Goal: Transaction & Acquisition: Download file/media

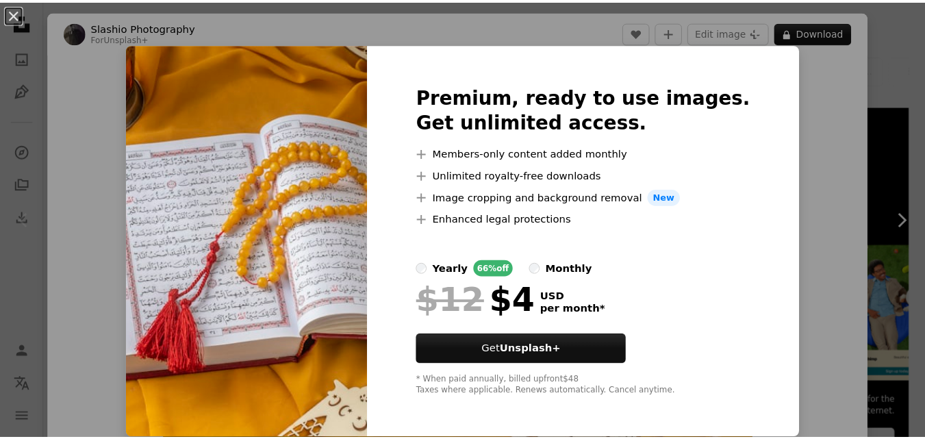
scroll to position [236, 0]
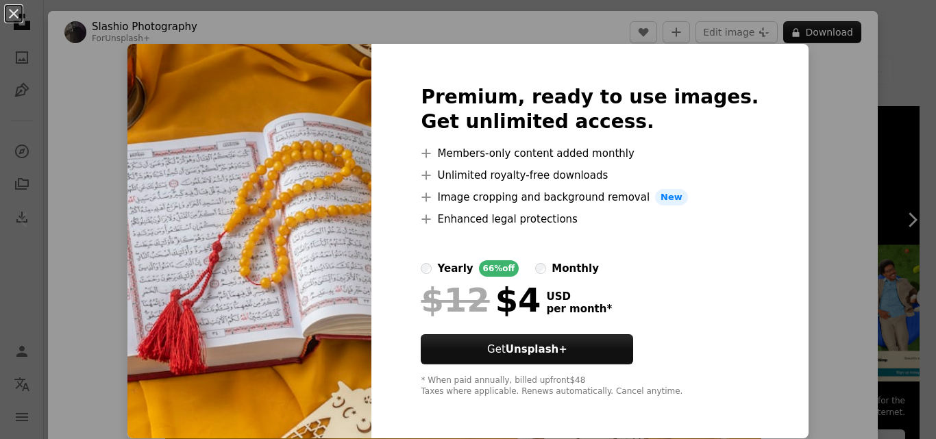
click at [262, 140] on img at bounding box center [249, 241] width 244 height 395
click at [875, 125] on div "An X shape Premium, ready to use images. Get unlimited access. A plus sign Memb…" at bounding box center [468, 219] width 936 height 439
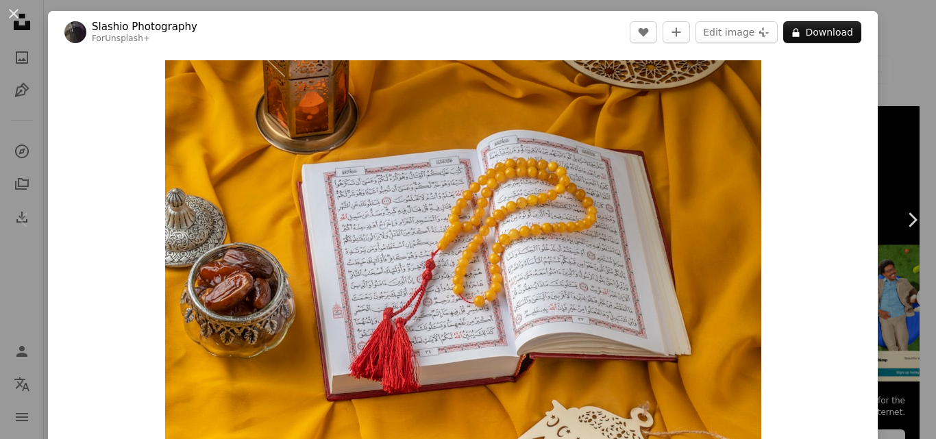
click at [890, 51] on div "An X shape Chevron left Chevron right Slashio Photography For Unsplash+ A heart…" at bounding box center [468, 219] width 936 height 439
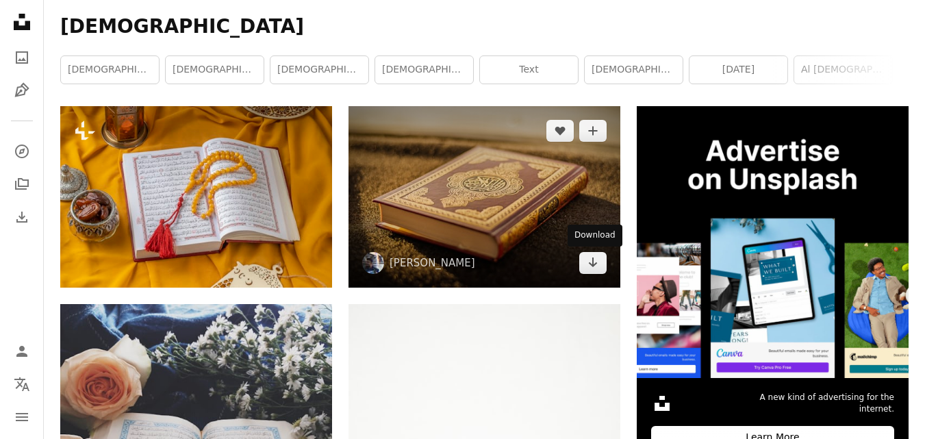
click at [599, 260] on link "Arrow pointing down" at bounding box center [593, 263] width 27 height 22
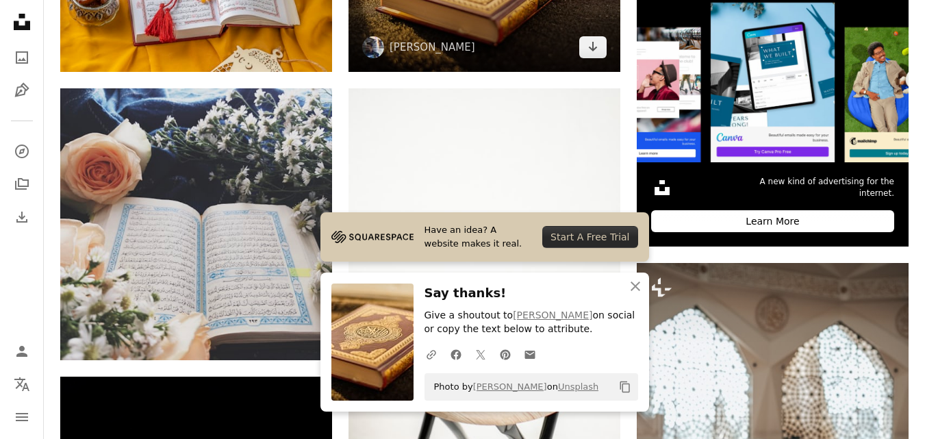
scroll to position [464, 0]
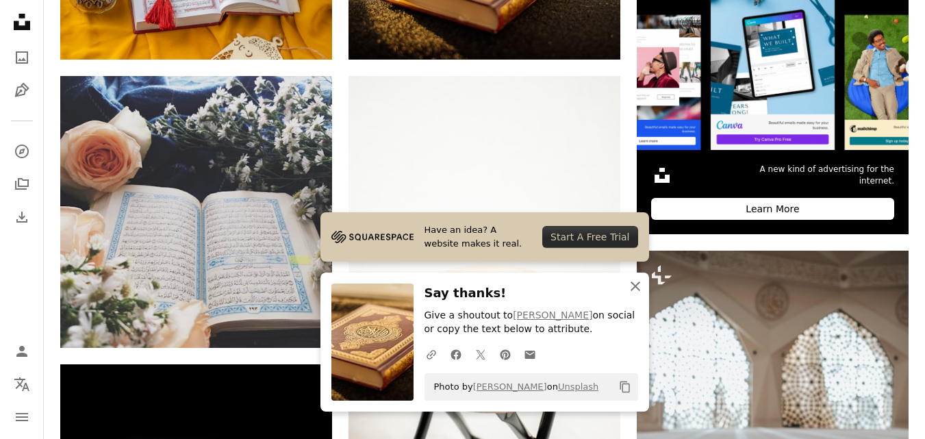
click at [635, 282] on icon "An X shape" at bounding box center [635, 286] width 16 height 16
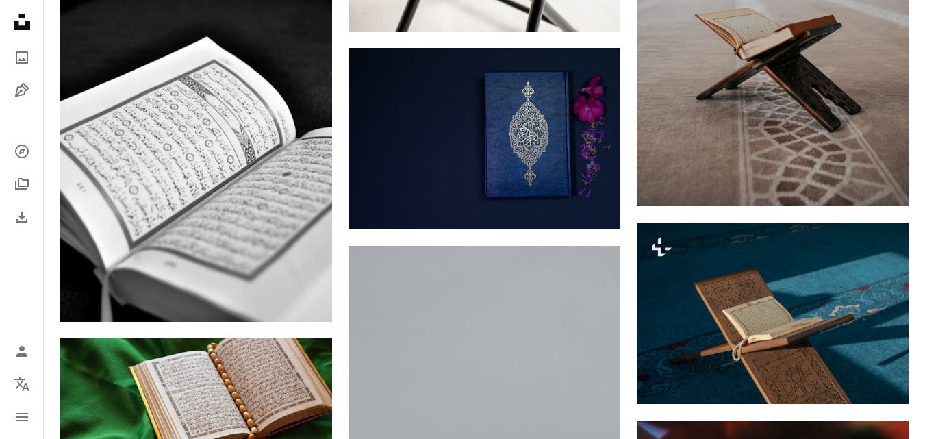
scroll to position [921, 0]
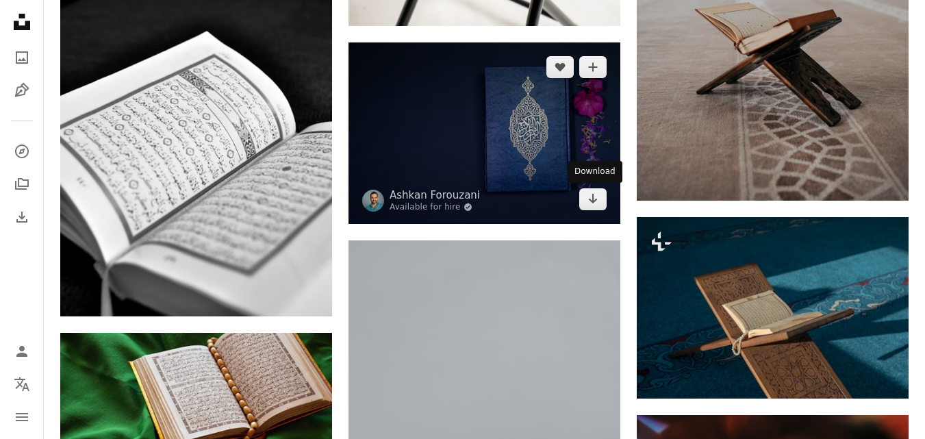
click at [588, 203] on icon "Arrow pointing down" at bounding box center [593, 198] width 11 height 16
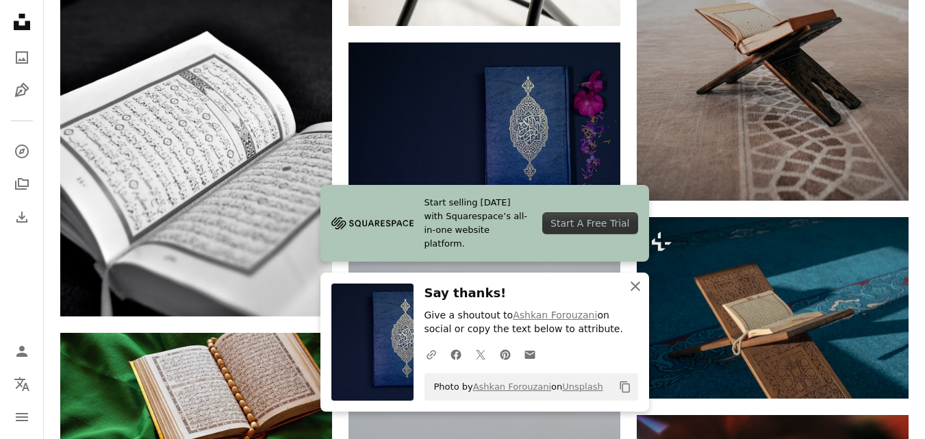
click at [636, 284] on icon "An X shape" at bounding box center [635, 286] width 16 height 16
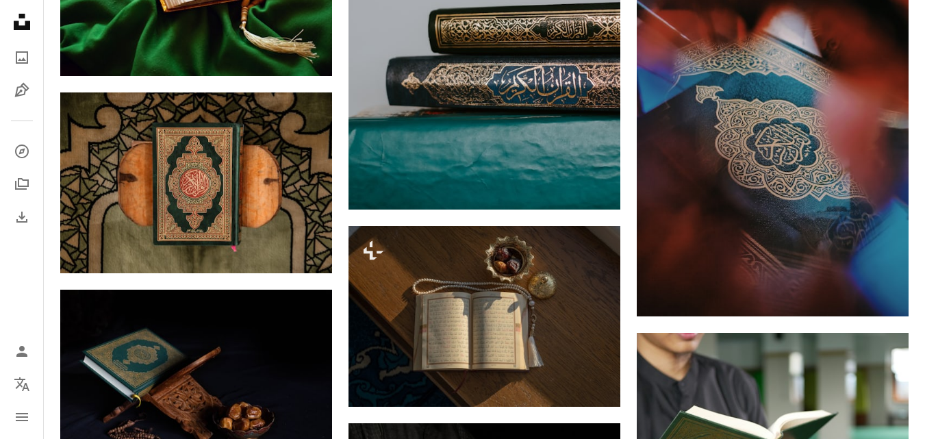
scroll to position [1363, 0]
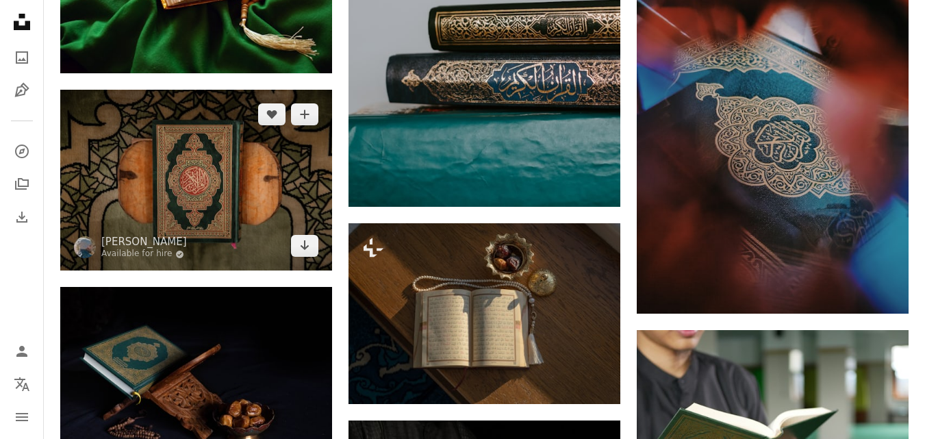
click at [310, 249] on link "Arrow pointing down" at bounding box center [304, 246] width 27 height 22
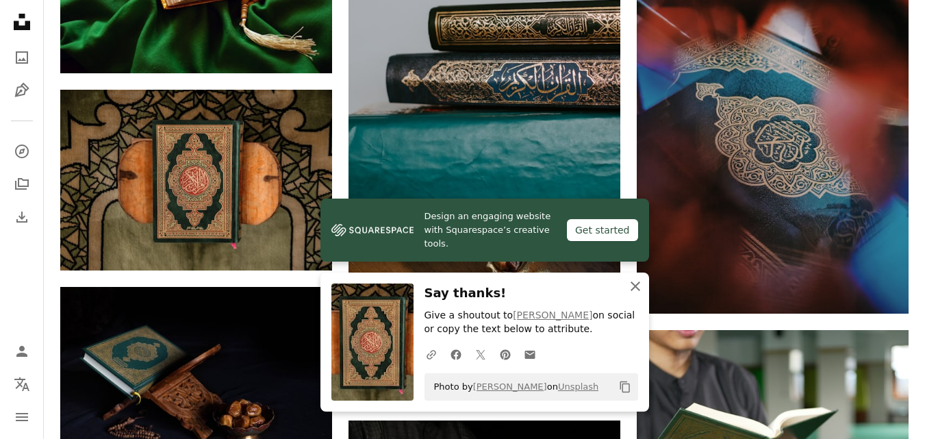
click at [639, 281] on icon "An X shape" at bounding box center [635, 286] width 16 height 16
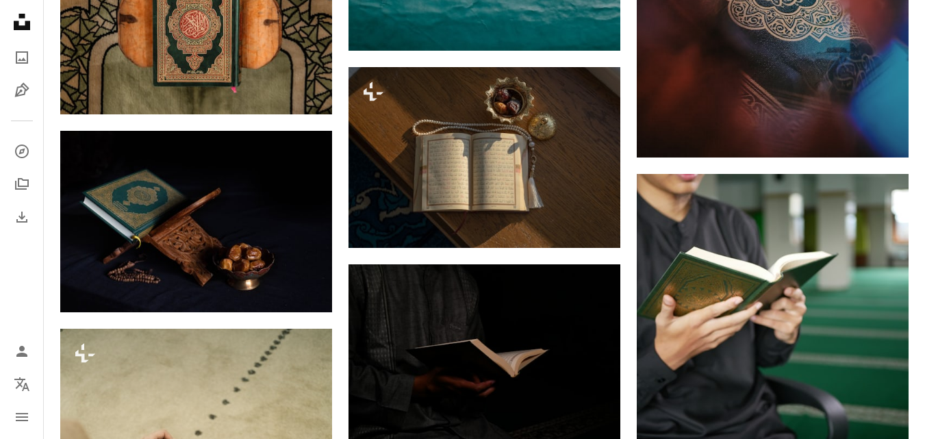
scroll to position [1519, 0]
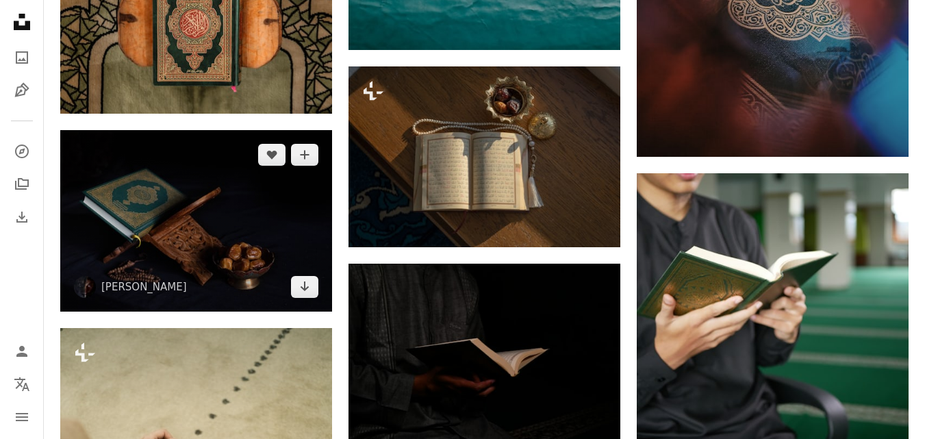
click at [300, 284] on icon "Arrow pointing down" at bounding box center [304, 286] width 11 height 16
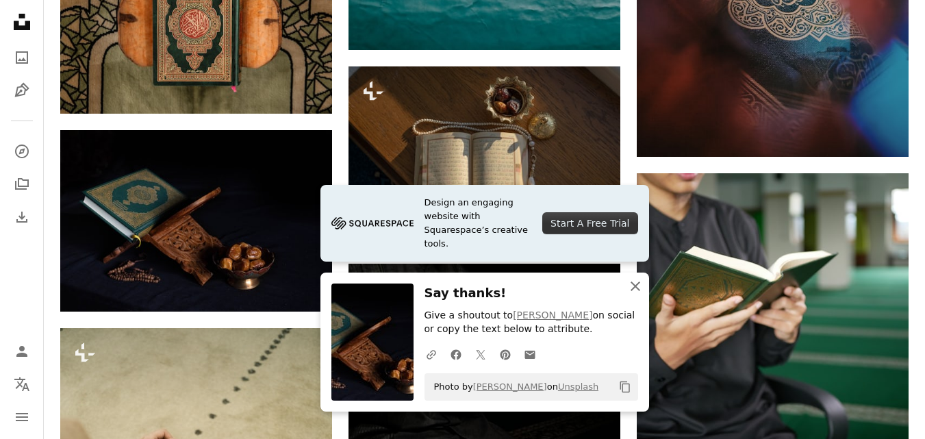
click at [626, 277] on button "An X shape Close" at bounding box center [635, 286] width 27 height 27
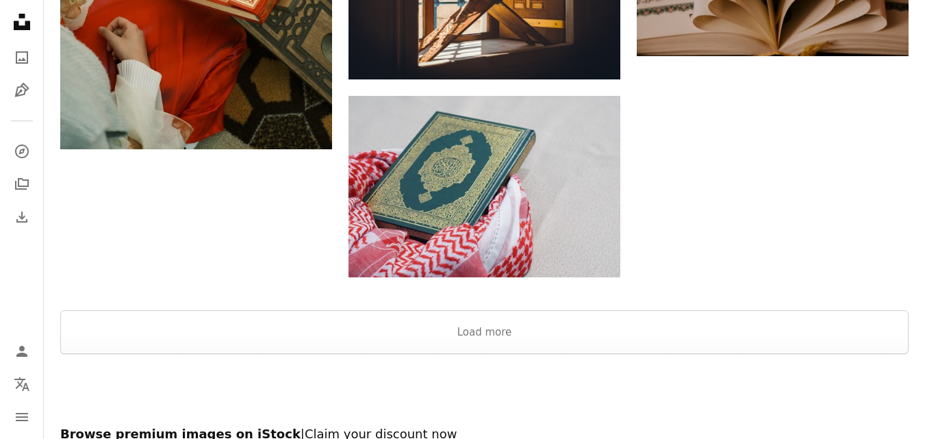
scroll to position [2102, 0]
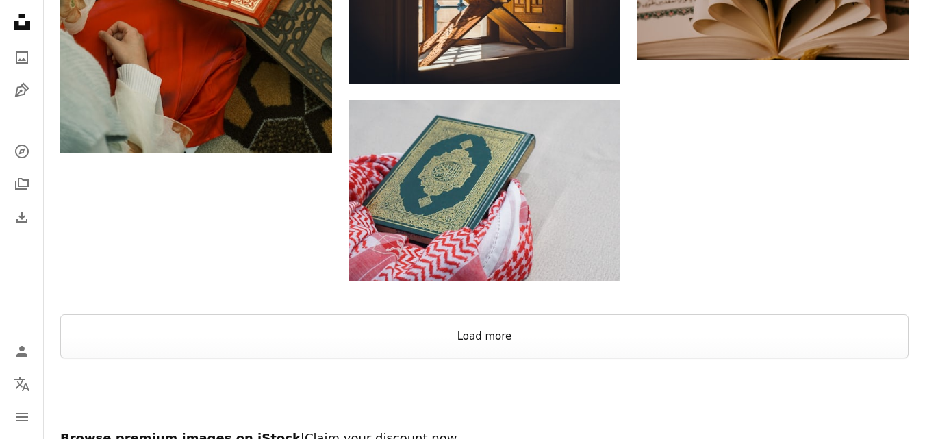
click at [477, 335] on button "Load more" at bounding box center [484, 336] width 849 height 44
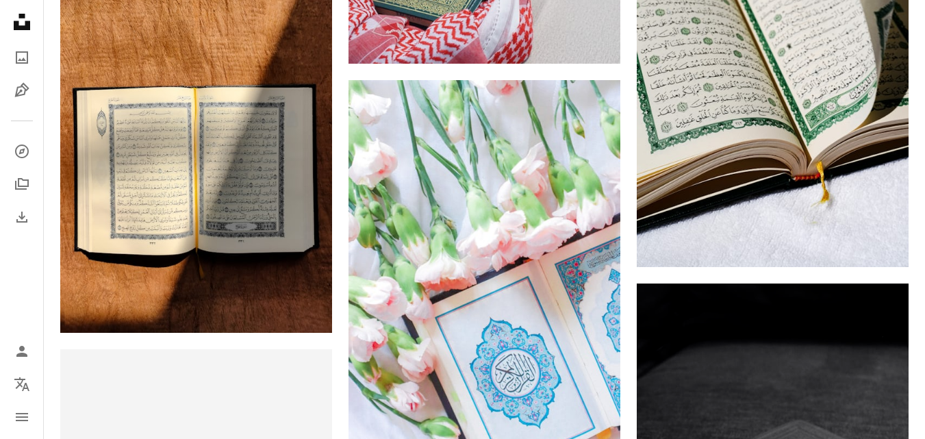
scroll to position [2329, 0]
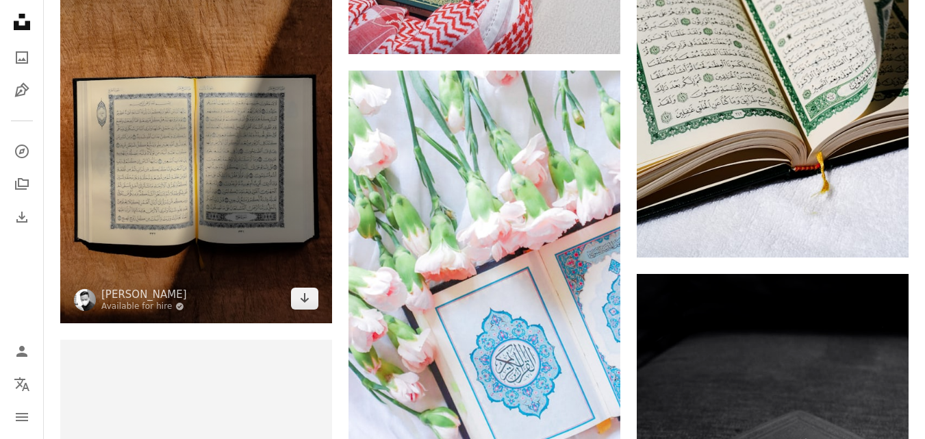
click at [308, 300] on icon "Arrow pointing down" at bounding box center [304, 298] width 11 height 16
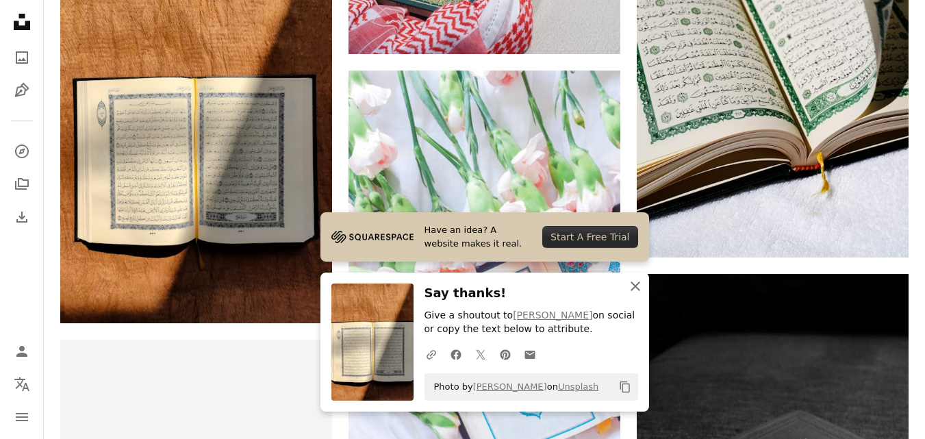
click at [643, 291] on button "An X shape Close" at bounding box center [635, 286] width 27 height 27
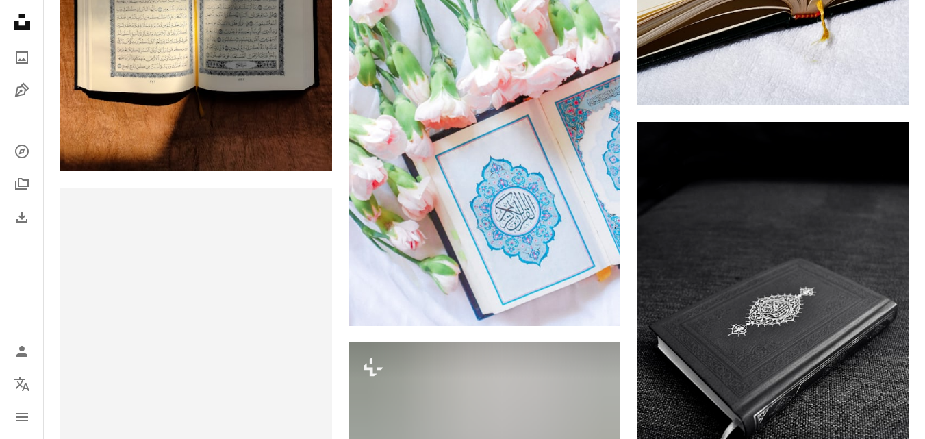
scroll to position [2482, 0]
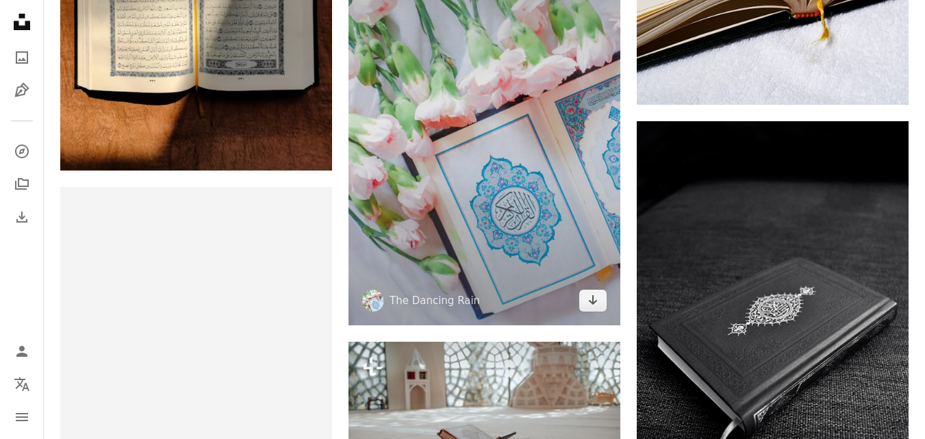
click at [593, 302] on icon "Download" at bounding box center [593, 300] width 9 height 10
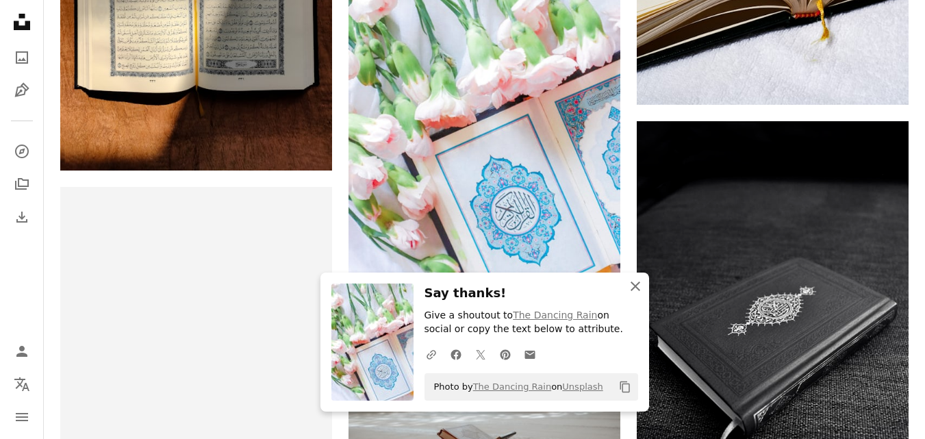
click at [628, 278] on icon "An X shape" at bounding box center [635, 286] width 16 height 16
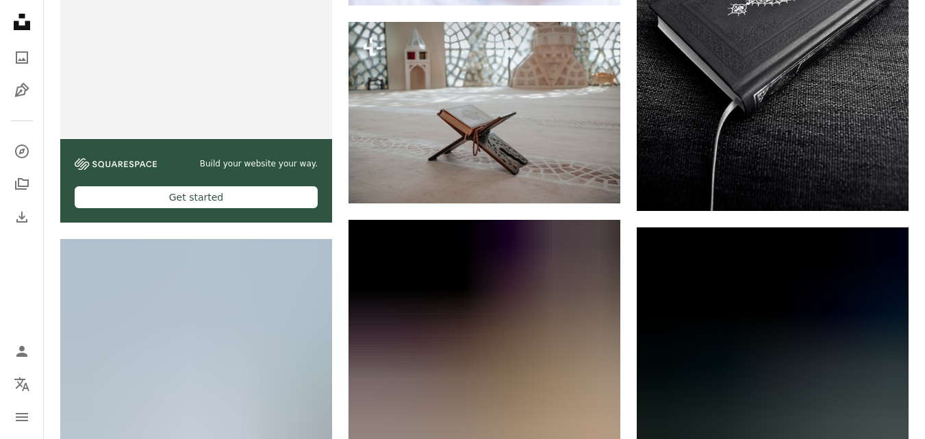
scroll to position [2802, 0]
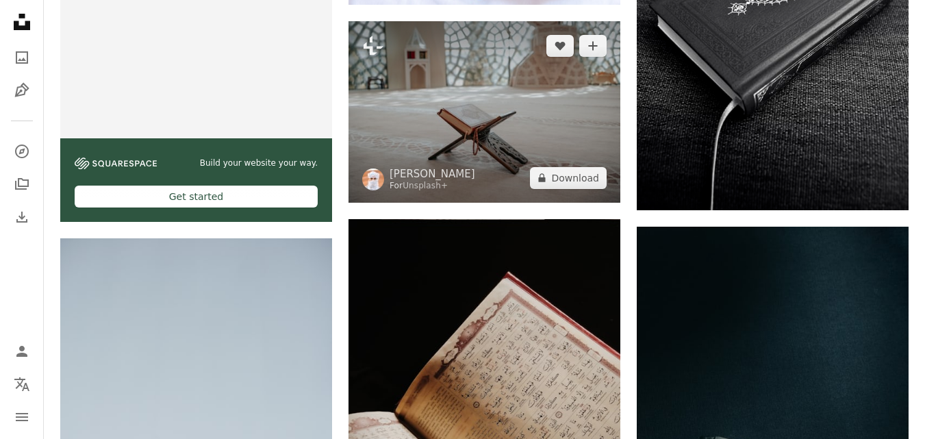
click at [593, 183] on button "A lock Download" at bounding box center [568, 178] width 77 height 22
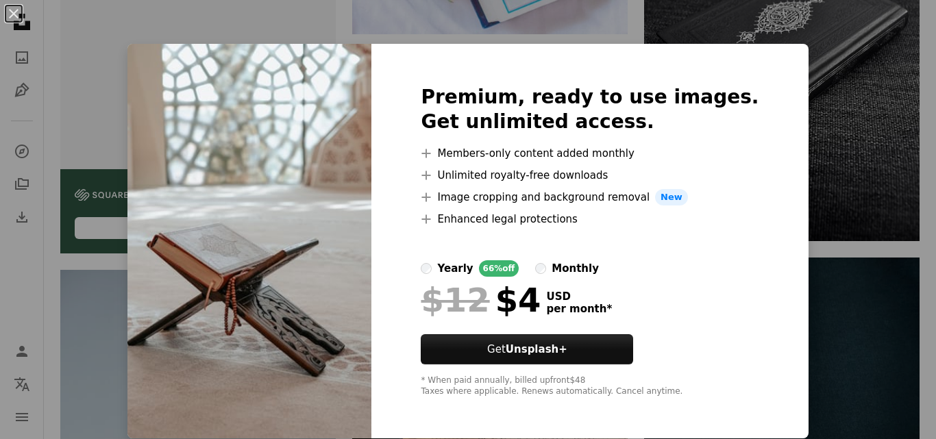
click at [819, 132] on div "An X shape Premium, ready to use images. Get unlimited access. A plus sign Memb…" at bounding box center [468, 219] width 936 height 439
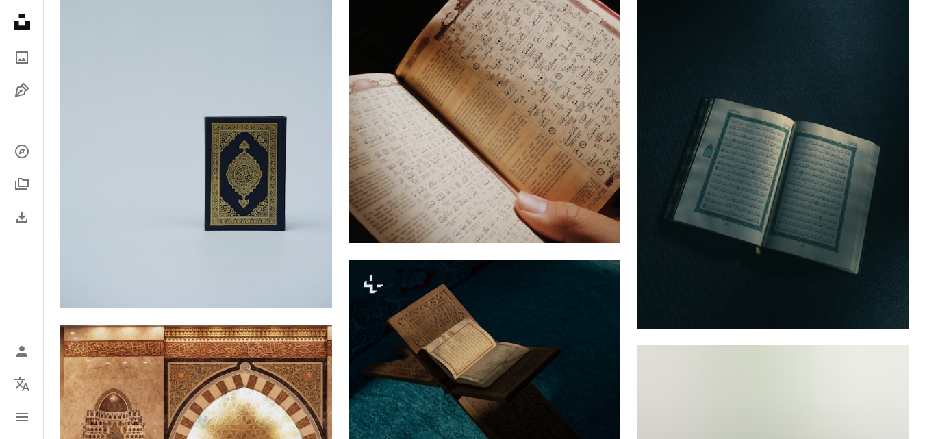
scroll to position [3143, 0]
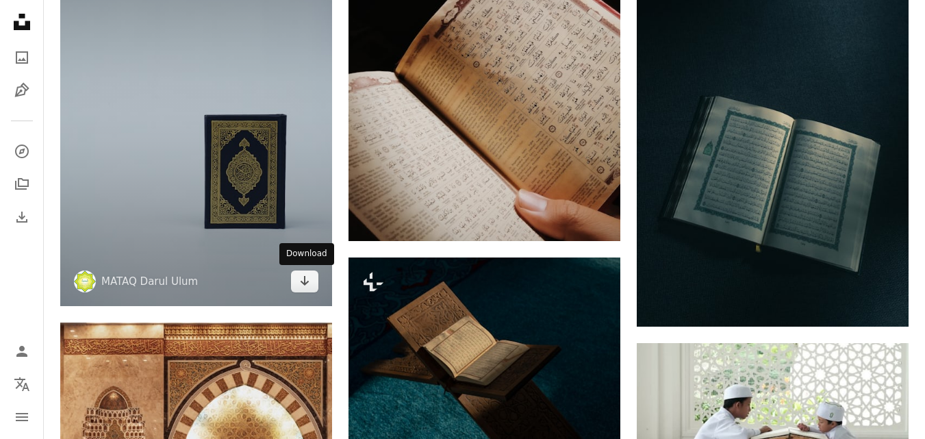
click at [315, 275] on link "Arrow pointing down" at bounding box center [304, 282] width 27 height 22
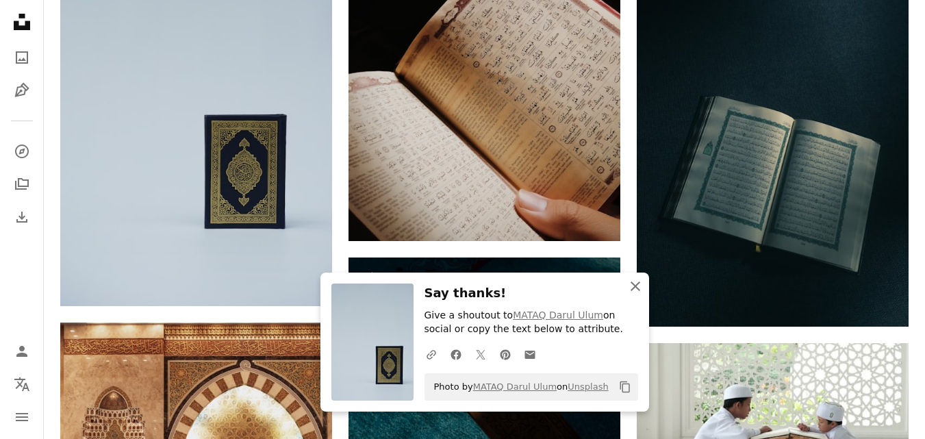
click at [634, 288] on icon "An X shape" at bounding box center [635, 286] width 16 height 16
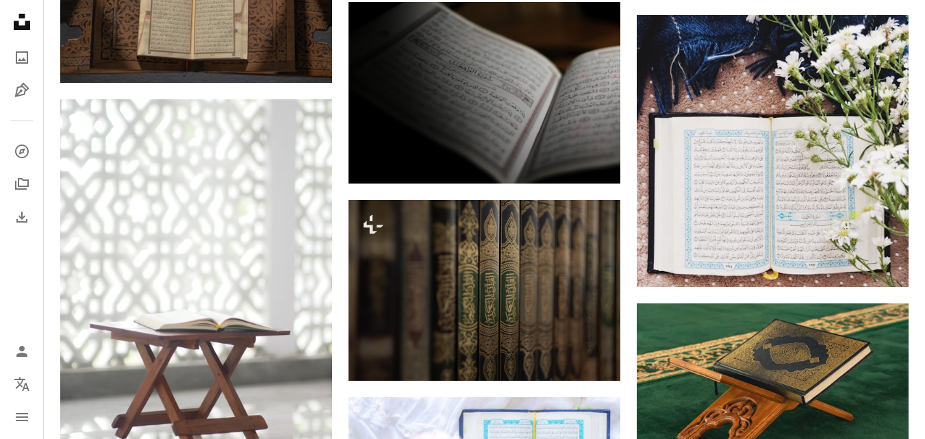
scroll to position [6289, 0]
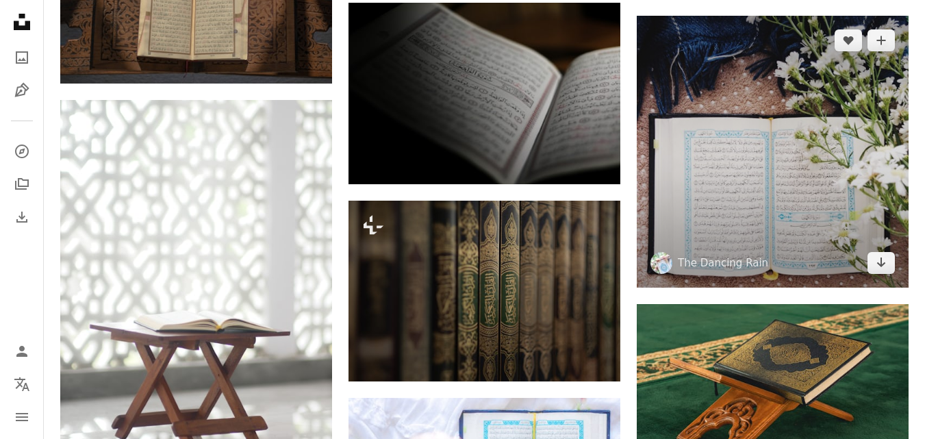
click at [878, 267] on icon "Arrow pointing down" at bounding box center [881, 262] width 11 height 16
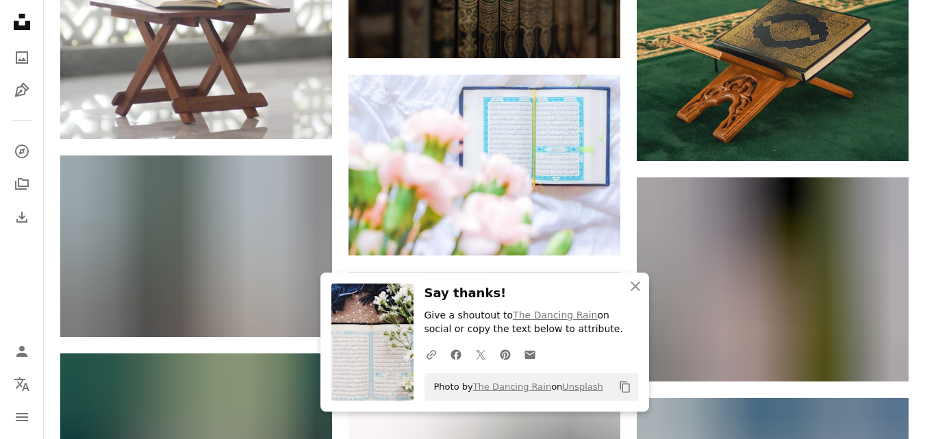
scroll to position [6615, 0]
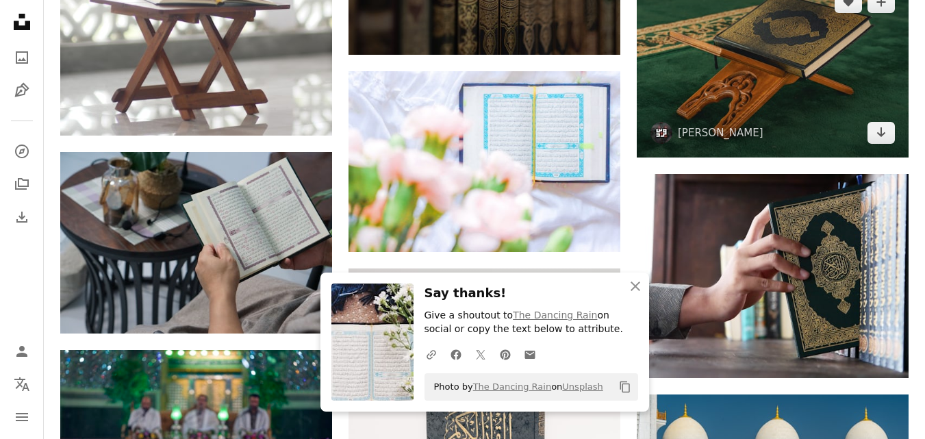
click at [891, 129] on link "Arrow pointing down" at bounding box center [881, 133] width 27 height 22
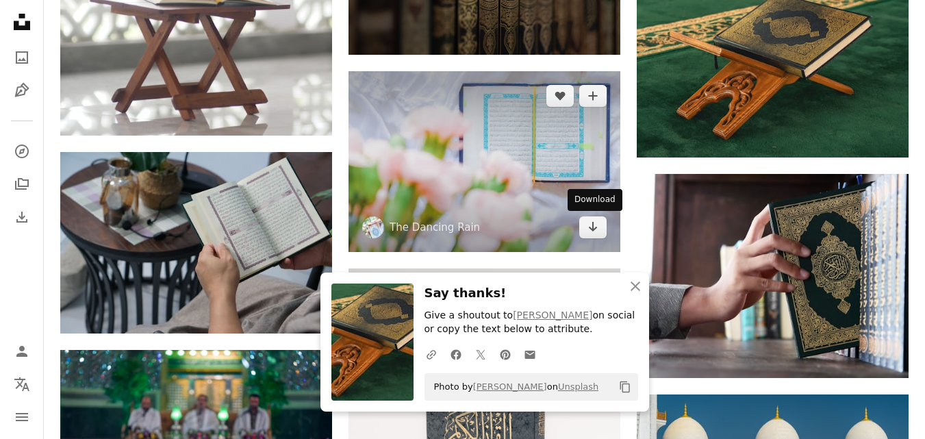
click at [588, 223] on icon "Arrow pointing down" at bounding box center [593, 227] width 11 height 16
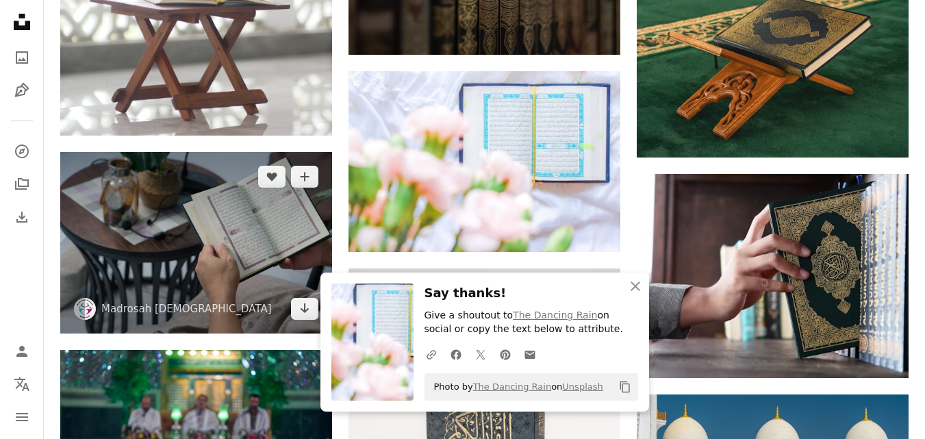
click at [301, 310] on icon "Arrow pointing down" at bounding box center [304, 308] width 11 height 16
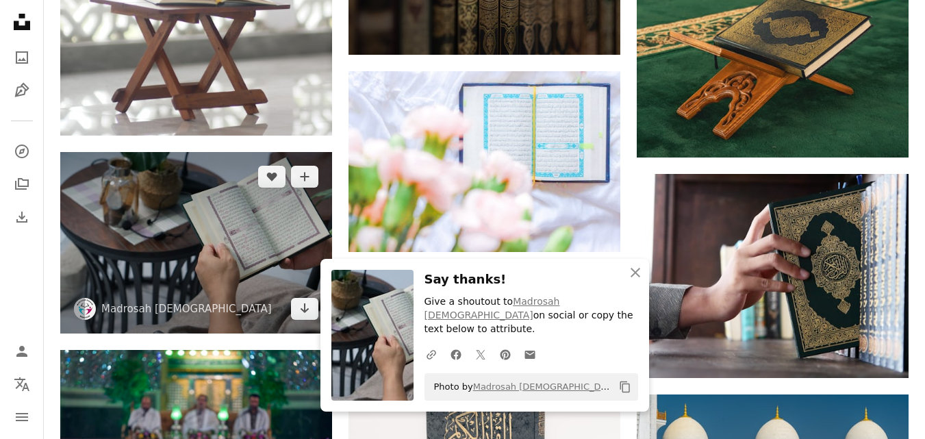
click at [293, 306] on link "Arrow pointing down" at bounding box center [304, 309] width 27 height 22
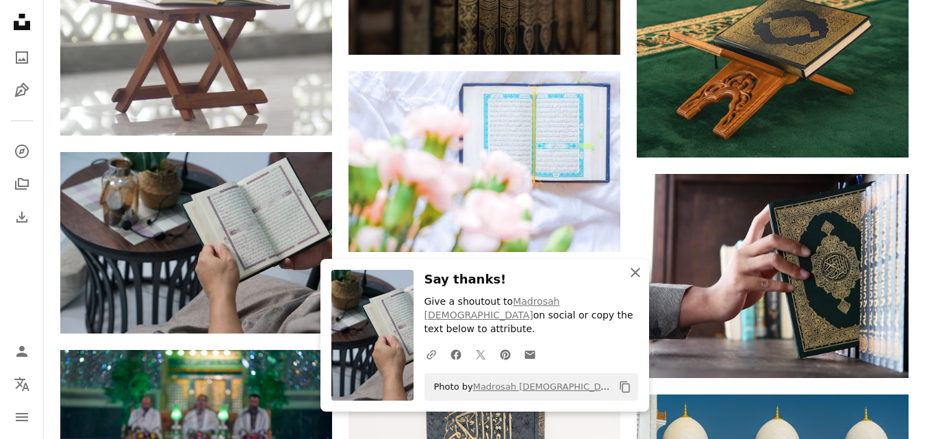
click at [636, 277] on icon "button" at bounding box center [636, 273] width 10 height 10
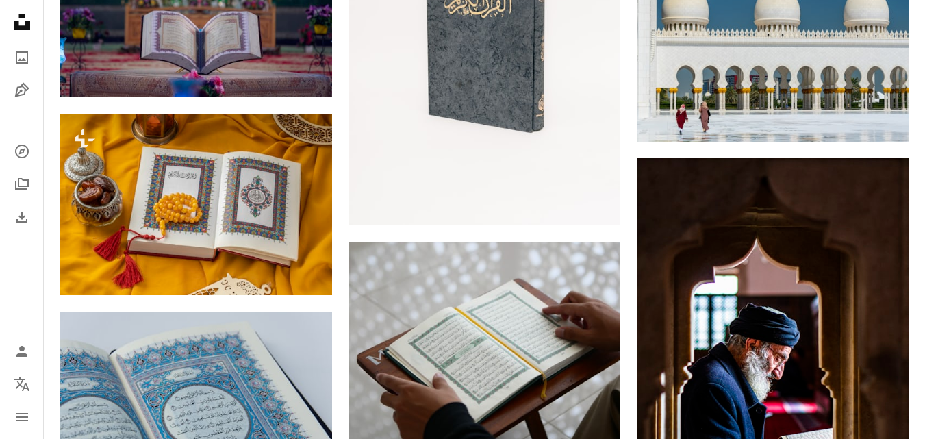
scroll to position [7115, 0]
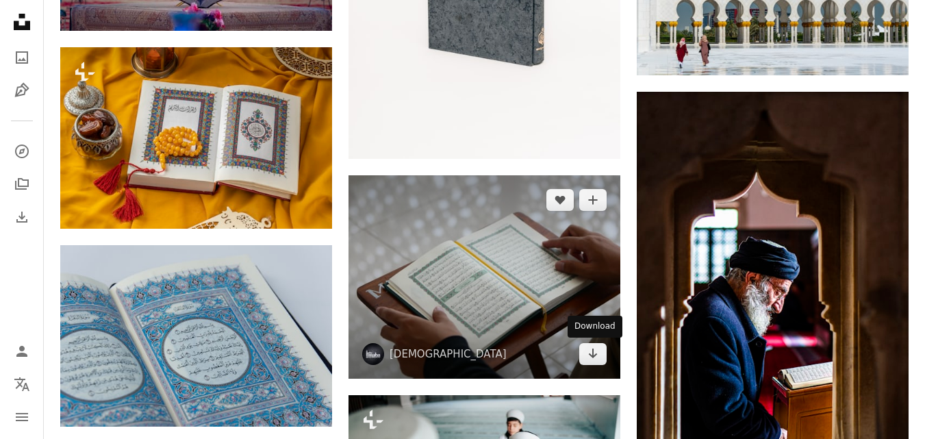
click at [595, 356] on icon "Download" at bounding box center [593, 354] width 9 height 10
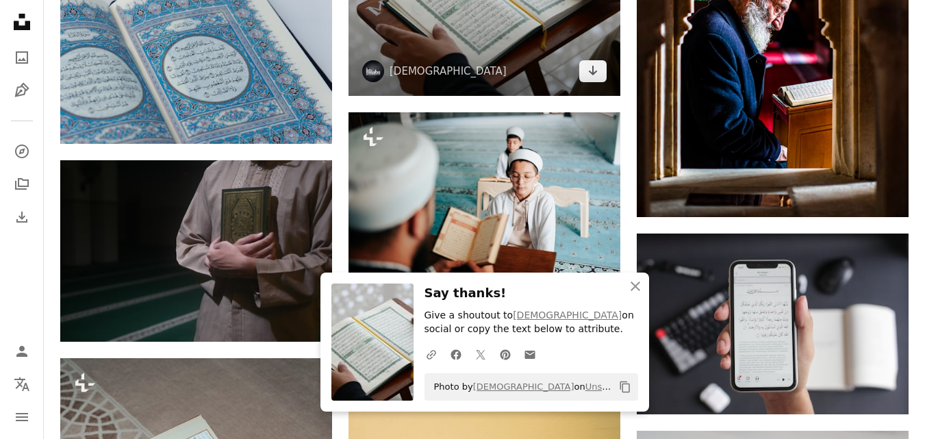
scroll to position [7402, 0]
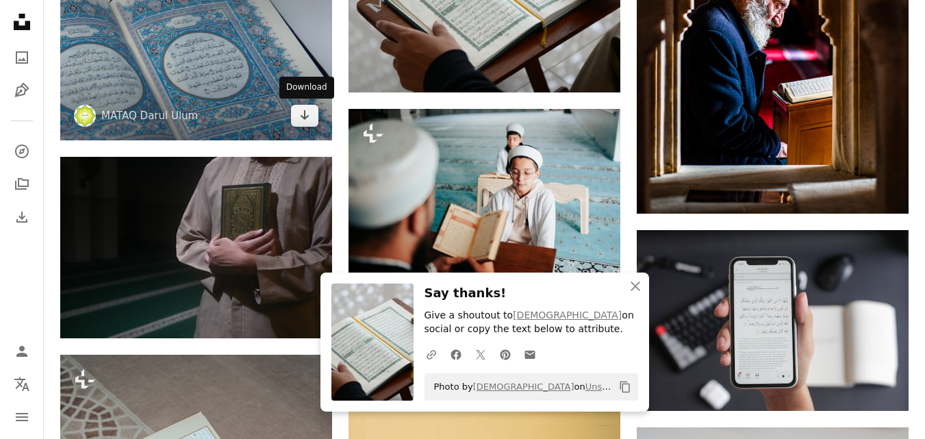
click at [316, 118] on link "Arrow pointing down" at bounding box center [304, 116] width 27 height 22
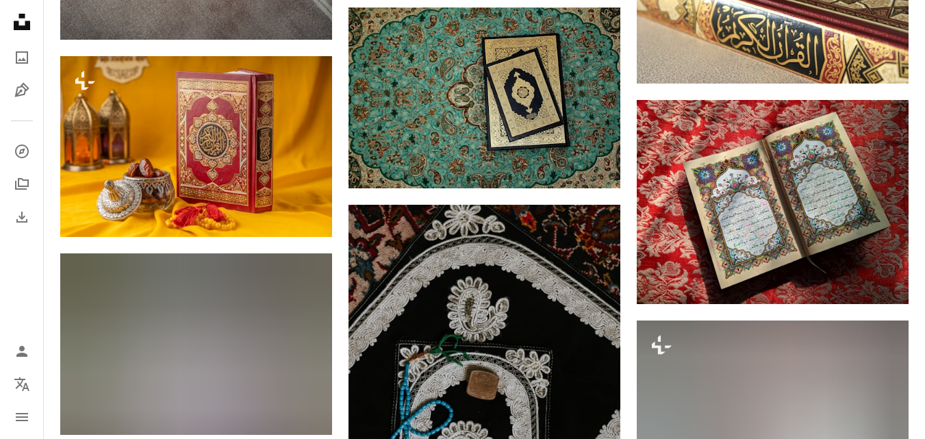
scroll to position [8137, 0]
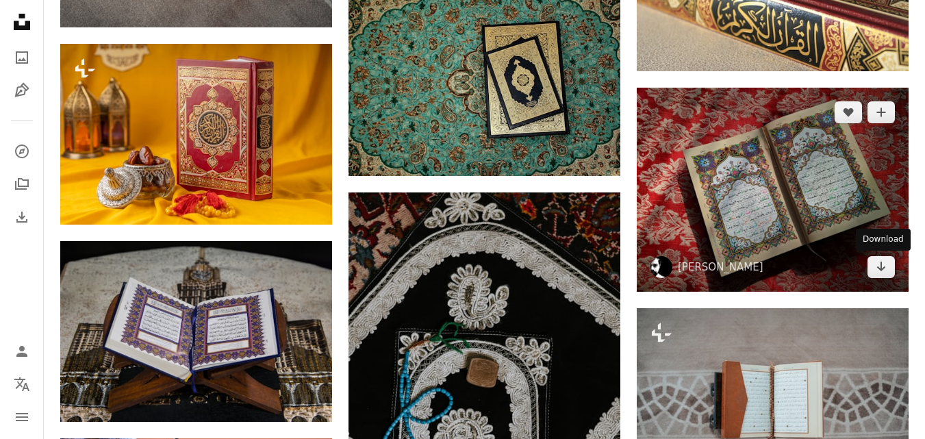
click at [885, 274] on icon "Arrow pointing down" at bounding box center [881, 266] width 11 height 16
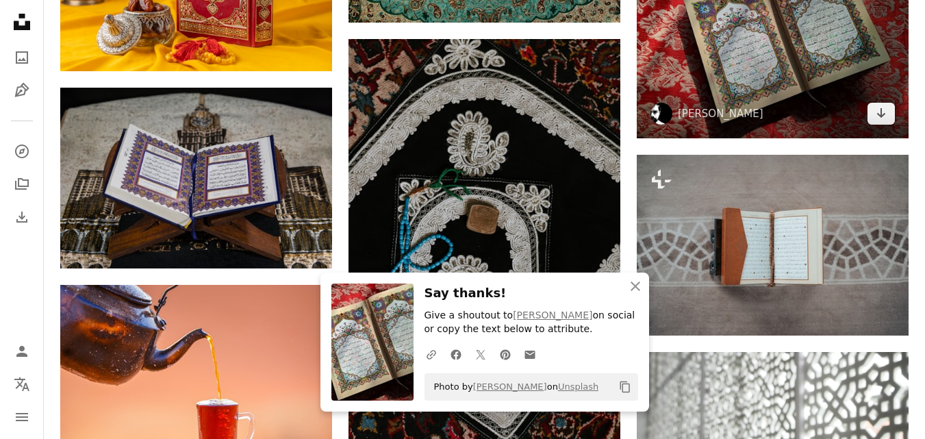
scroll to position [8311, 0]
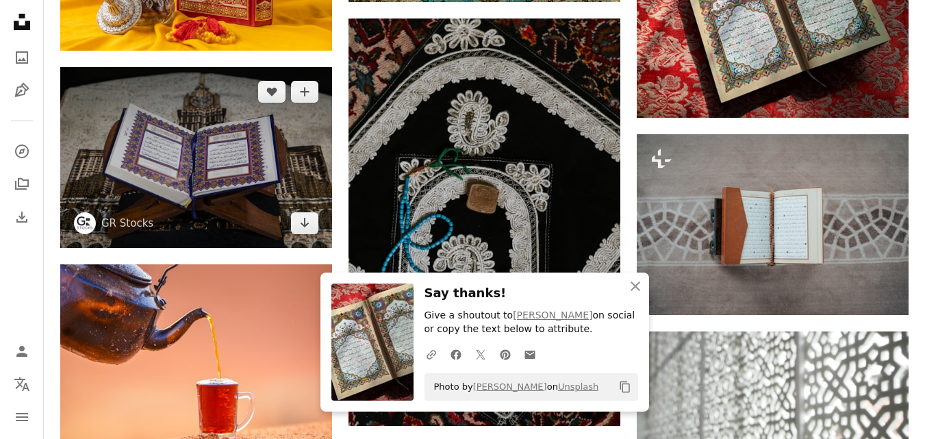
click at [312, 226] on link "Arrow pointing down" at bounding box center [304, 223] width 27 height 22
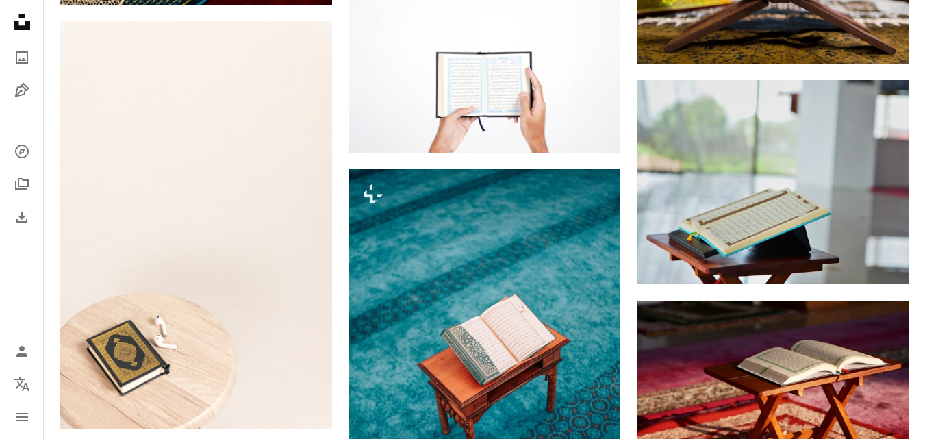
scroll to position [8992, 0]
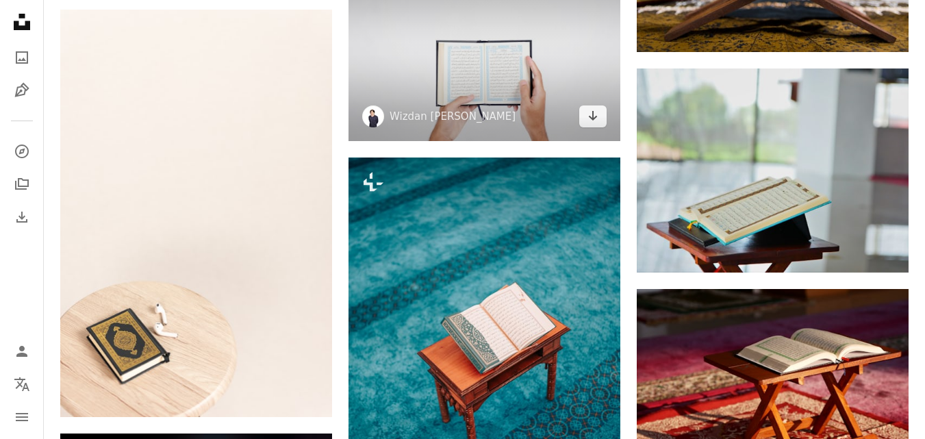
click at [590, 118] on icon "Arrow pointing down" at bounding box center [593, 116] width 11 height 16
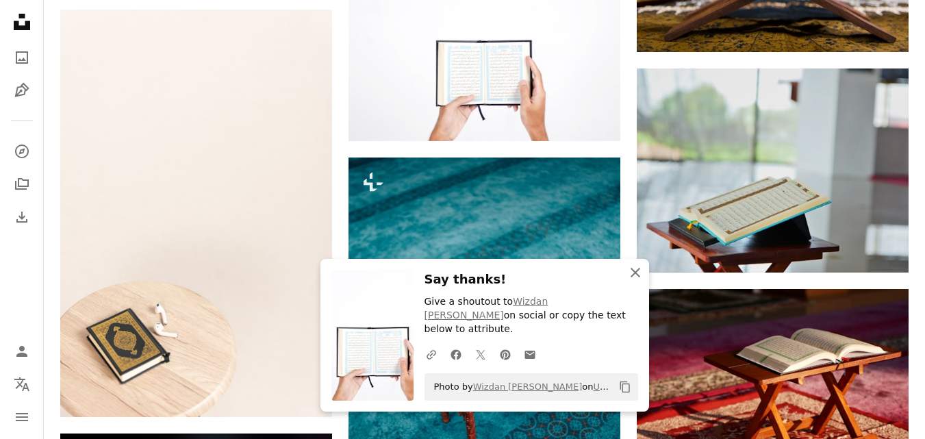
click at [636, 281] on icon "An X shape" at bounding box center [635, 272] width 16 height 16
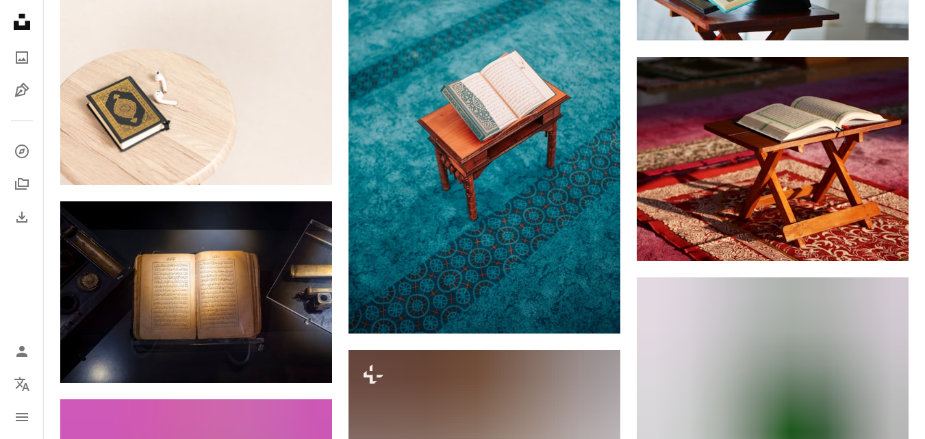
scroll to position [9228, 0]
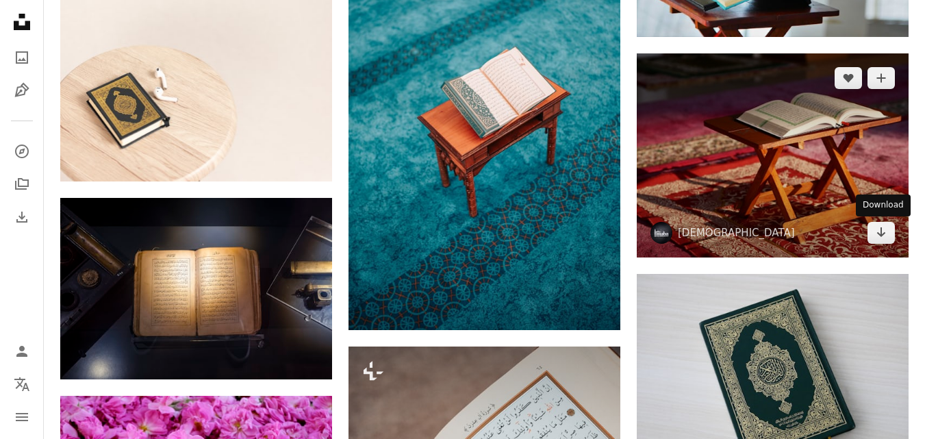
click at [886, 240] on icon "Arrow pointing down" at bounding box center [881, 232] width 11 height 16
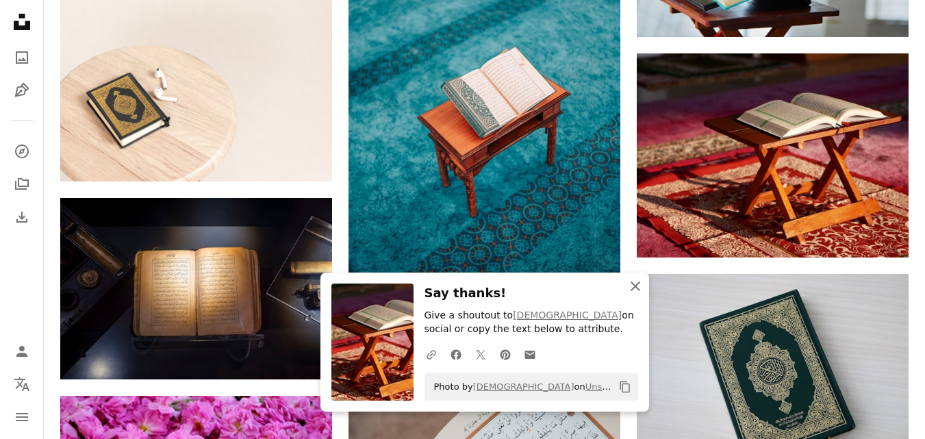
click at [641, 288] on icon "An X shape" at bounding box center [635, 286] width 16 height 16
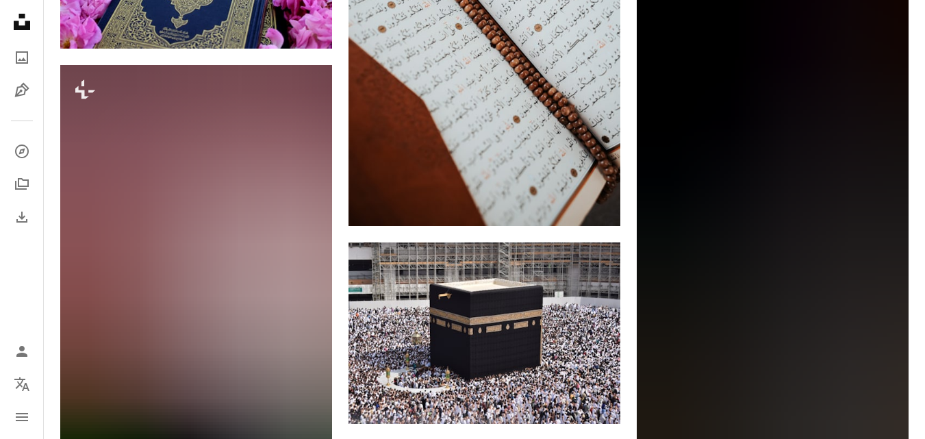
scroll to position [9758, 0]
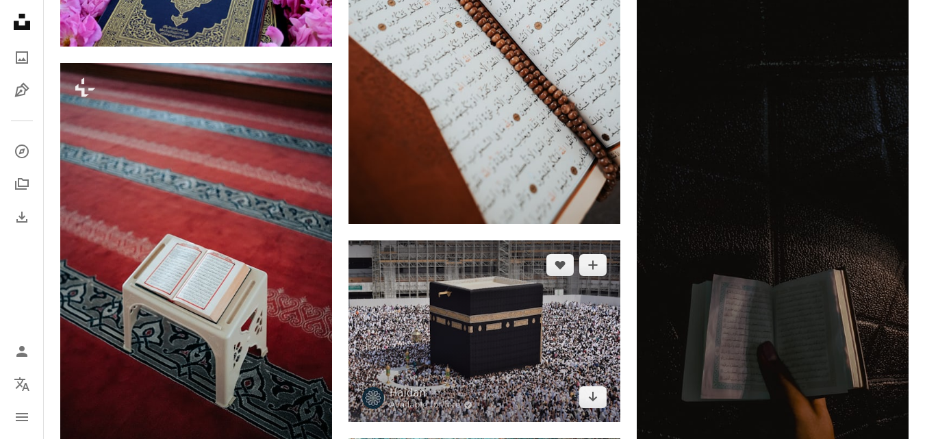
click at [588, 403] on icon "Arrow pointing down" at bounding box center [593, 396] width 11 height 16
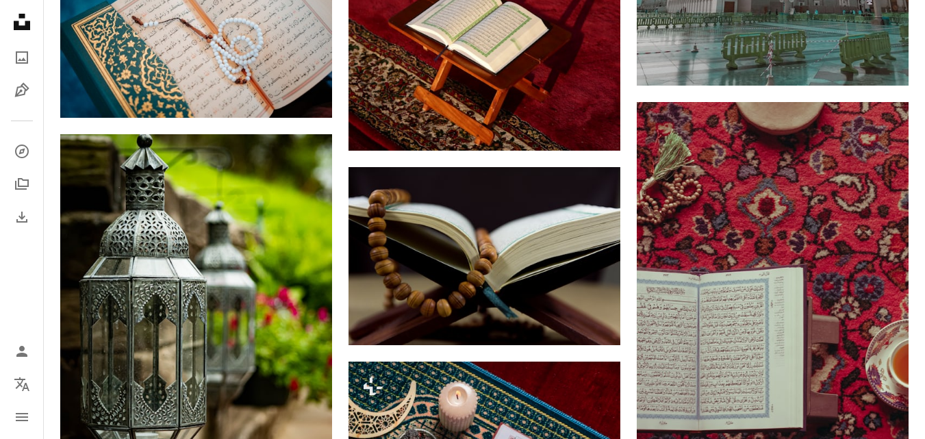
scroll to position [11148, 0]
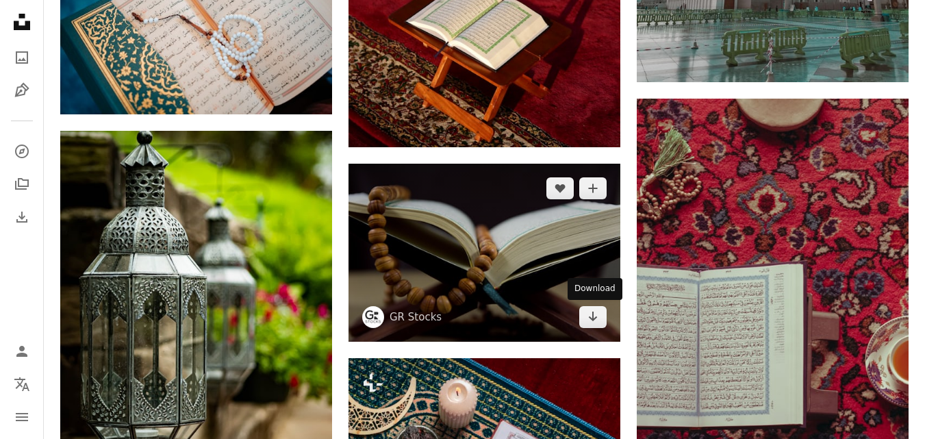
click at [593, 316] on icon "Arrow pointing down" at bounding box center [593, 316] width 11 height 16
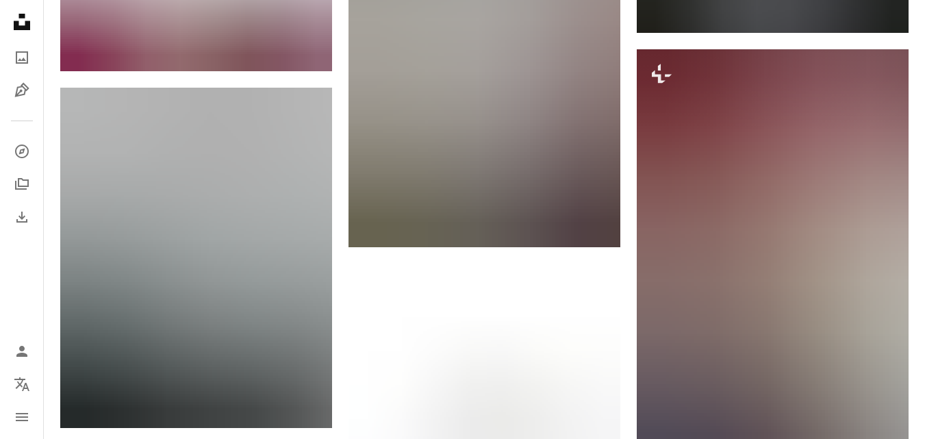
scroll to position [12058, 0]
